Goal: Find contact information: Obtain details needed to contact an individual or organization

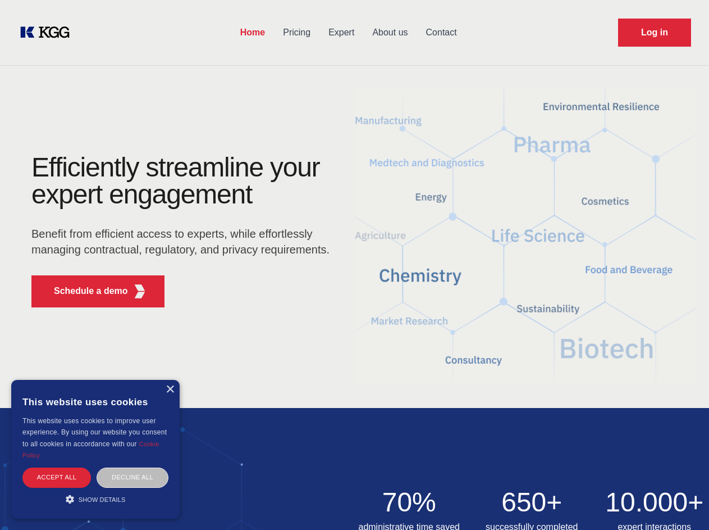
click at [354, 264] on div "Efficiently streamline your expert engagement Benefit from efficient access to …" at bounding box center [183, 235] width 341 height 162
click at [84, 291] on p "Schedule a demo" at bounding box center [91, 290] width 74 height 13
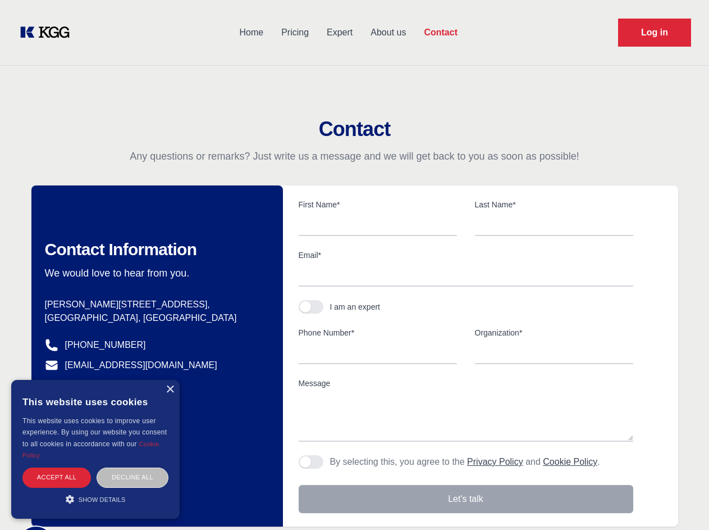
click at [170, 389] on div "× This website uses cookies This website uses cookies to improve user experienc…" at bounding box center [95, 449] width 168 height 139
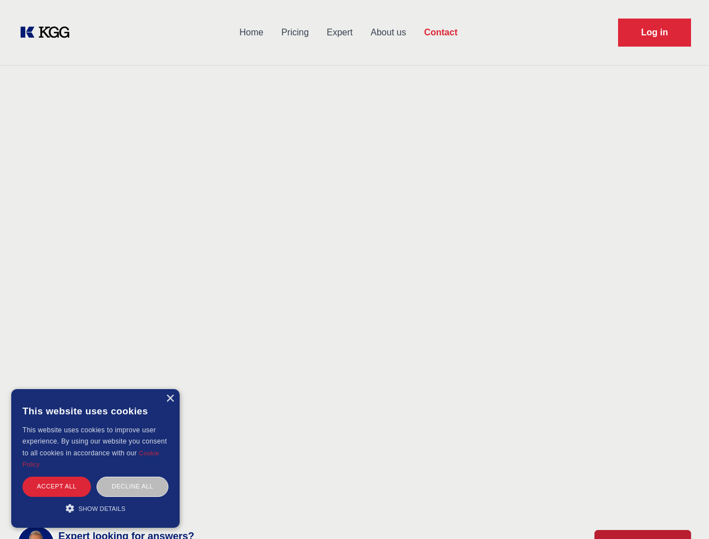
click at [57, 477] on div "Accept all" at bounding box center [56, 487] width 69 height 20
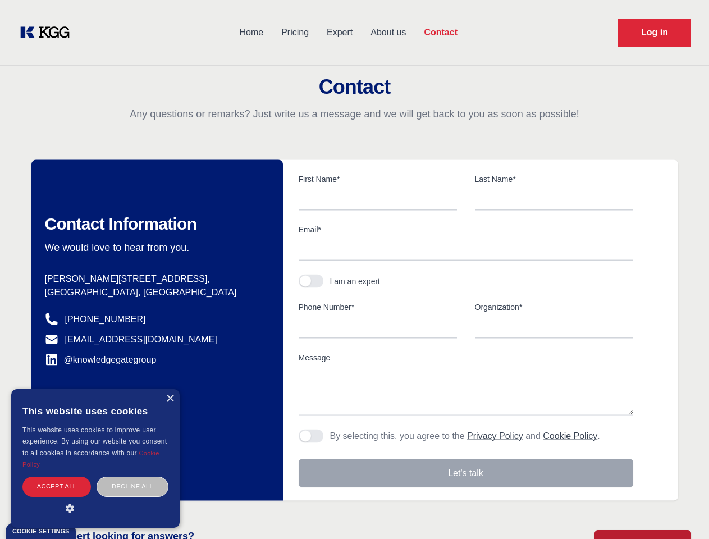
click at [133, 477] on div "Contact Information We would love to hear from you. Postal address [PERSON_NAME…" at bounding box center [157, 330] width 252 height 341
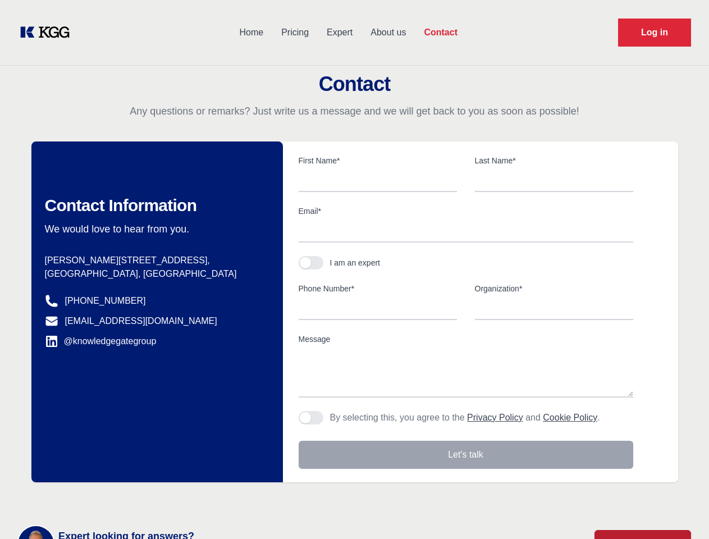
click at [95, 499] on main "Contact Any questions or remarks? Just write us a message and we will get back …" at bounding box center [354, 292] width 709 height 585
